Goal: Task Accomplishment & Management: Use online tool/utility

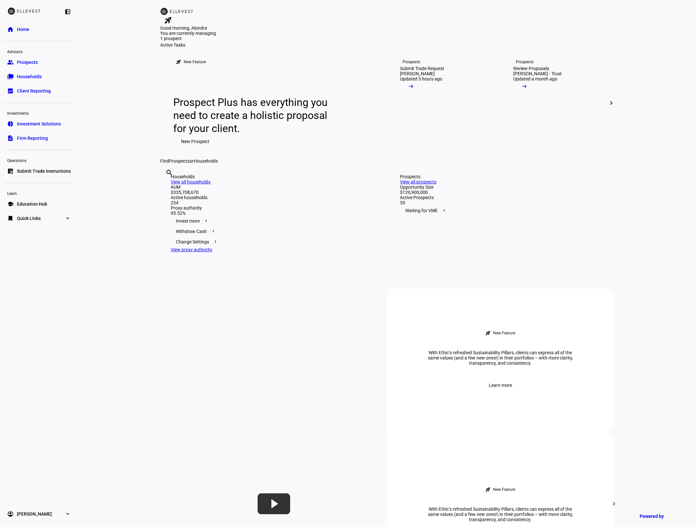
scroll to position [515, 0]
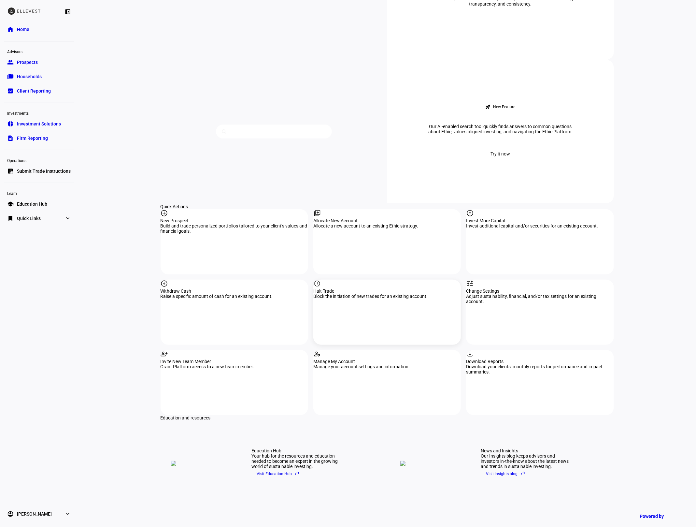
click at [357, 294] on div "Block the initiation of new trades for an existing account." at bounding box center [387, 296] width 148 height 5
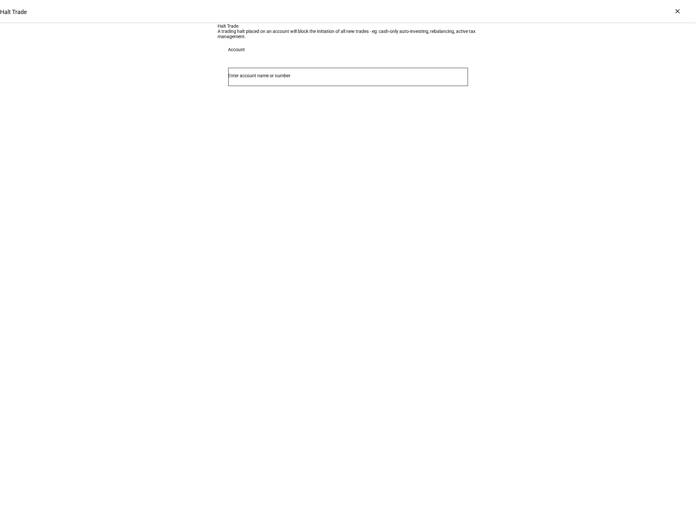
click at [300, 78] on input "Number" at bounding box center [348, 75] width 240 height 5
type input "5662"
click at [279, 176] on span "[PERSON_NAME]" at bounding box center [258, 177] width 39 height 7
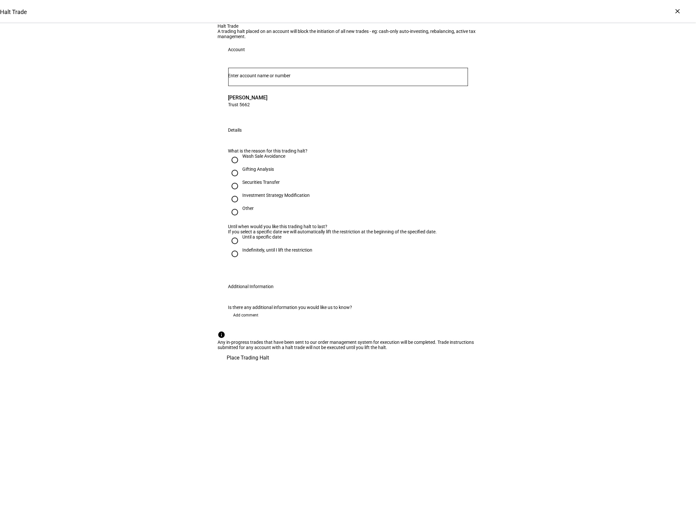
click at [268, 172] on div "Gifting Analysis" at bounding box center [259, 168] width 32 height 5
click at [241, 180] on input "Gifting Analysis" at bounding box center [234, 172] width 13 height 13
radio input "true"
click at [262, 253] on div "Indefinitely, until I lift the restriction" at bounding box center [278, 249] width 70 height 5
click at [241, 260] on input "Indefinitely, until I lift the restriction" at bounding box center [234, 253] width 13 height 13
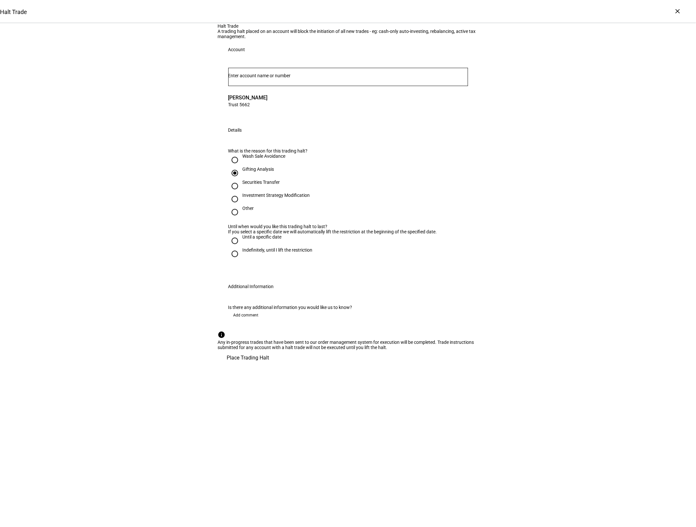
radio input "true"
click at [269, 366] on span "Place Trading Halt" at bounding box center [248, 358] width 42 height 16
